Goal: Information Seeking & Learning: Understand process/instructions

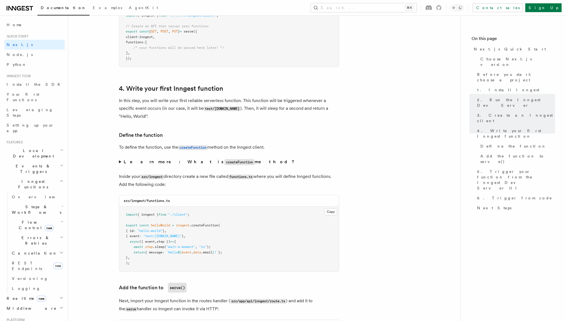
scroll to position [828, 0]
click at [119, 162] on summary "Learn more: What is createFunction method?" at bounding box center [229, 162] width 220 height 8
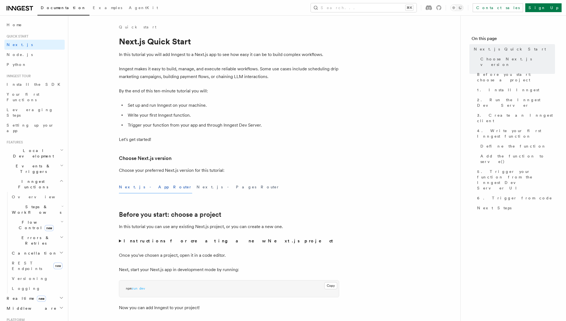
click at [41, 161] on h2 "Events & Triggers" at bounding box center [34, 168] width 60 height 15
click at [39, 161] on h2 "Events & Triggers" at bounding box center [34, 168] width 60 height 15
click at [49, 251] on link "Direct invocation" at bounding box center [37, 258] width 55 height 15
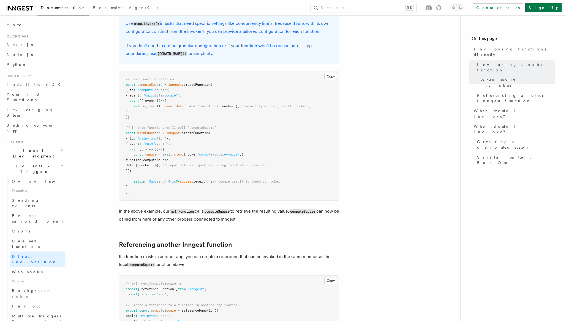
scroll to position [171, 0]
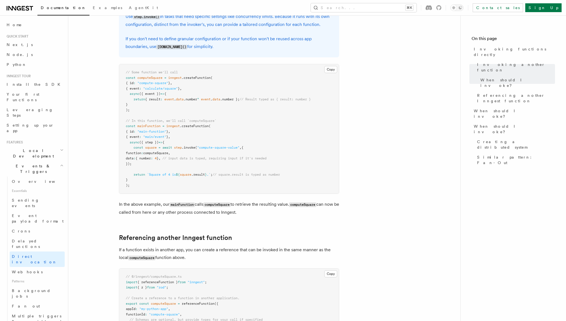
click at [203, 121] on span "// In this function, we'll call `computeSquare`" at bounding box center [171, 121] width 91 height 4
copy span "computeSquare"
click at [234, 125] on pre "// Some function we'll call const computeSquare = inngest .createFunction ( { i…" at bounding box center [229, 128] width 220 height 129
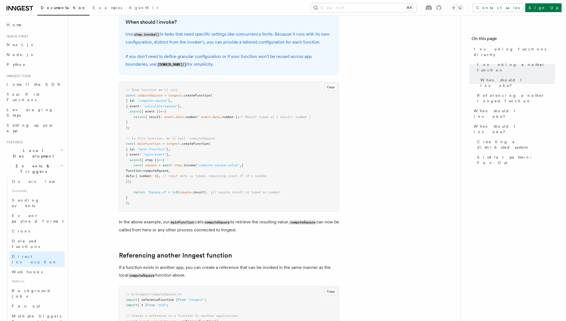
scroll to position [150, 0]
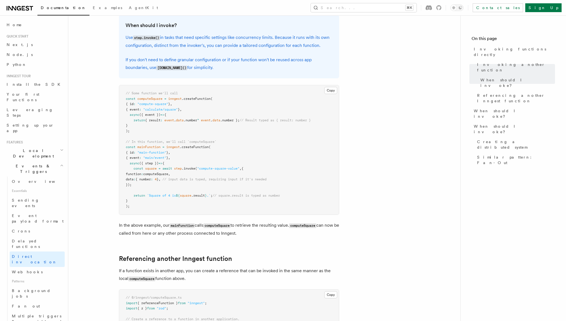
click at [165, 67] on code "[DOMAIN_NAME]()" at bounding box center [171, 68] width 31 height 5
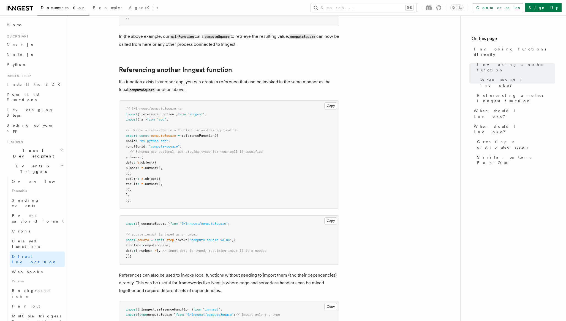
scroll to position [57, 0]
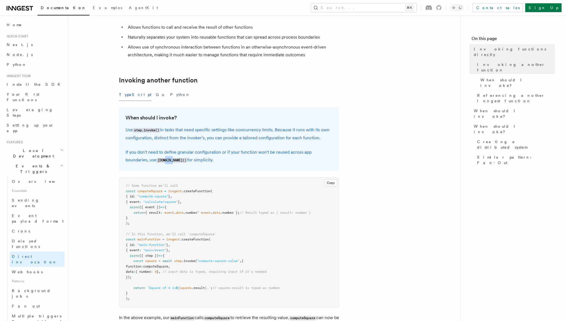
click at [171, 160] on code "[DOMAIN_NAME]()" at bounding box center [171, 160] width 31 height 5
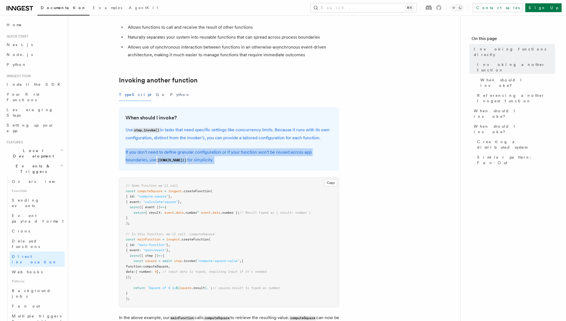
click at [171, 160] on code "[DOMAIN_NAME]()" at bounding box center [171, 160] width 31 height 5
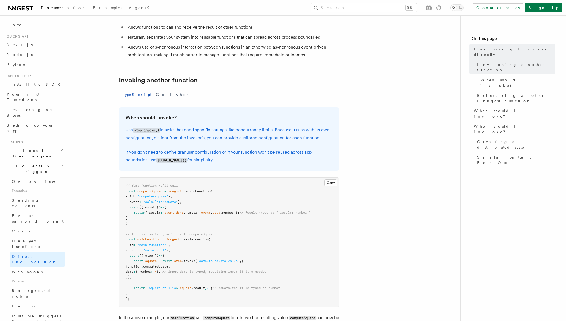
click at [154, 109] on div "When should I invoke? Use step.invoke() in tasks that need specific settings li…" at bounding box center [229, 138] width 220 height 63
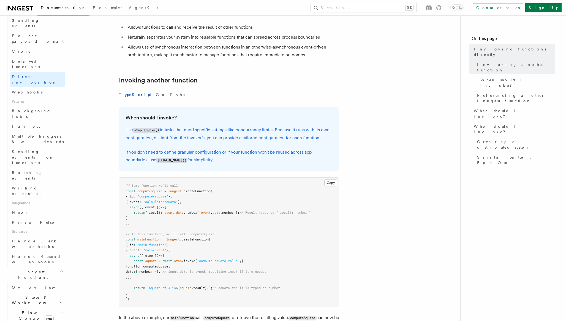
scroll to position [180, 0]
click at [43, 167] on link "Batching events" at bounding box center [37, 174] width 55 height 15
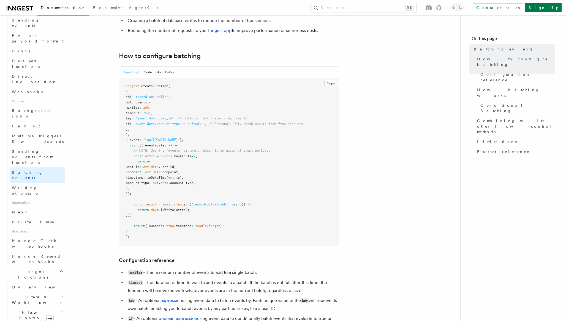
scroll to position [74, 0]
click at [55, 292] on h2 "Steps & Workflows" at bounding box center [37, 299] width 55 height 15
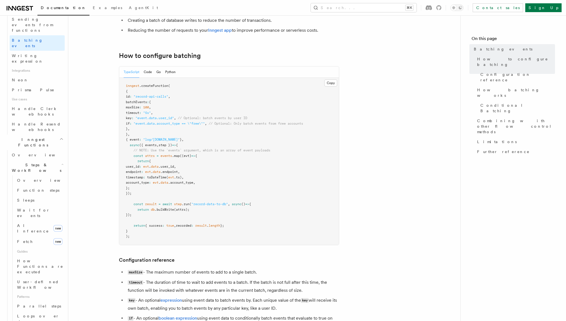
scroll to position [312, 0]
click at [44, 235] on link "Fetch new" at bounding box center [40, 240] width 50 height 11
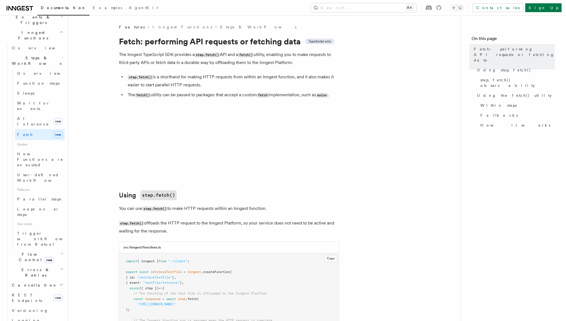
scroll to position [147, 0]
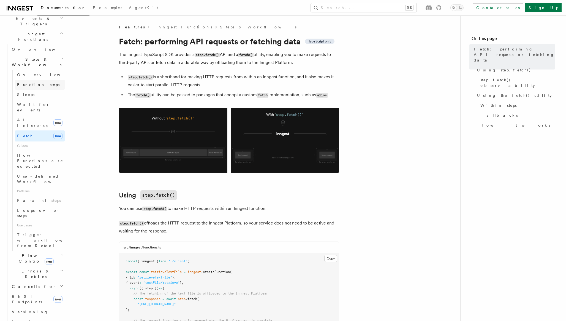
click at [48, 80] on link "Function steps" at bounding box center [40, 85] width 50 height 10
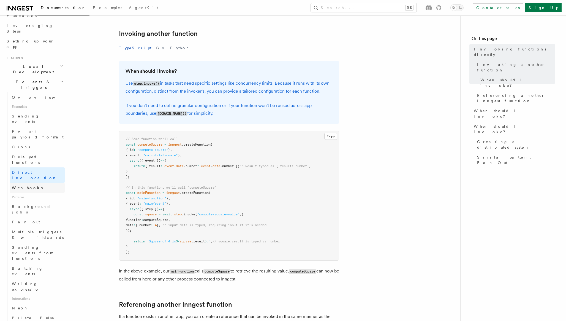
scroll to position [83, 0]
click at [32, 143] on link "Crons" at bounding box center [37, 148] width 55 height 10
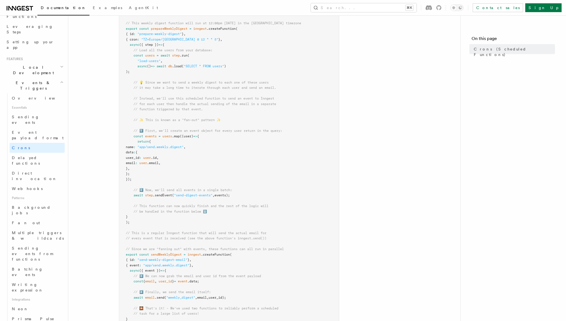
scroll to position [92, 0]
